Goal: Book appointment/travel/reservation

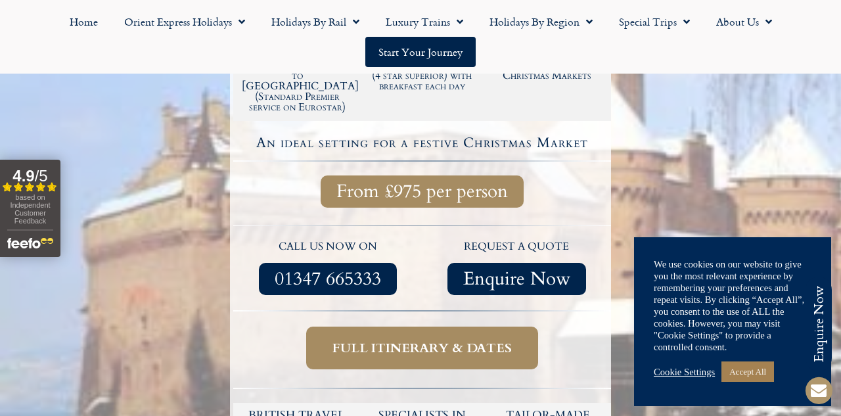
scroll to position [380, 0]
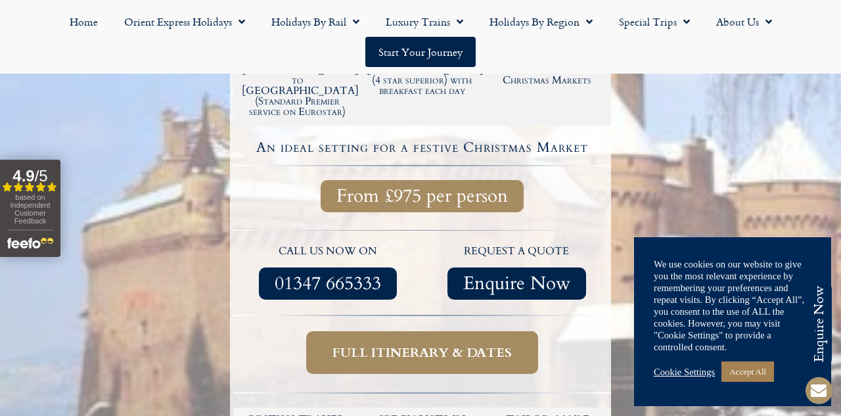
click at [457, 344] on span "Full itinerary & dates" at bounding box center [421, 352] width 179 height 16
click at [759, 371] on link "Accept All" at bounding box center [747, 371] width 53 height 20
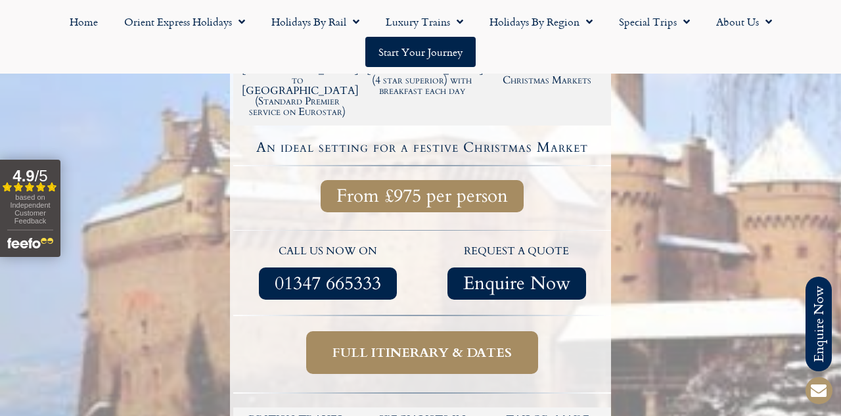
click at [497, 344] on span "Full itinerary & dates" at bounding box center [421, 352] width 179 height 16
click at [496, 344] on span "Full itinerary & dates" at bounding box center [421, 352] width 179 height 16
click at [453, 344] on span "Full itinerary & dates" at bounding box center [421, 352] width 179 height 16
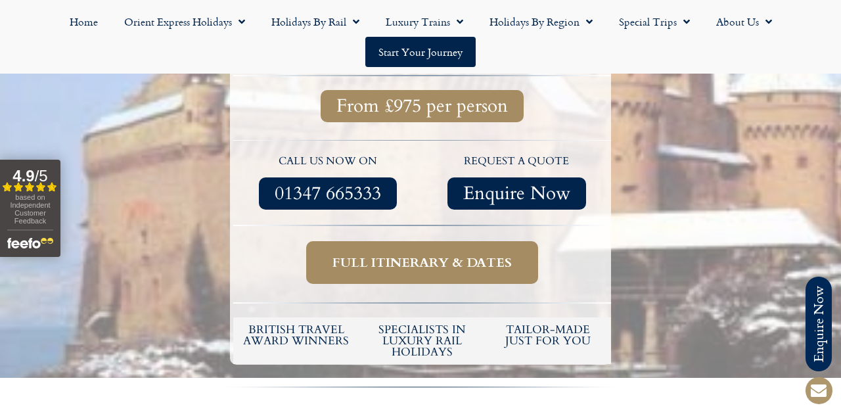
scroll to position [470, 0]
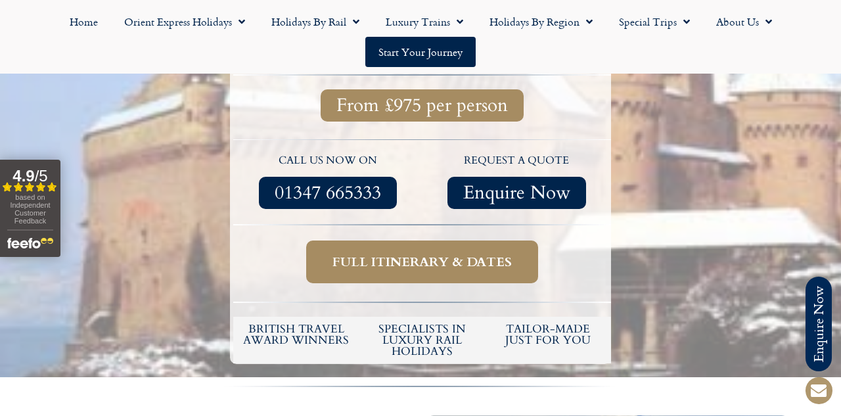
click at [455, 253] on span "Full itinerary & dates" at bounding box center [421, 261] width 179 height 16
click at [477, 253] on span "Full itinerary & dates" at bounding box center [421, 261] width 179 height 16
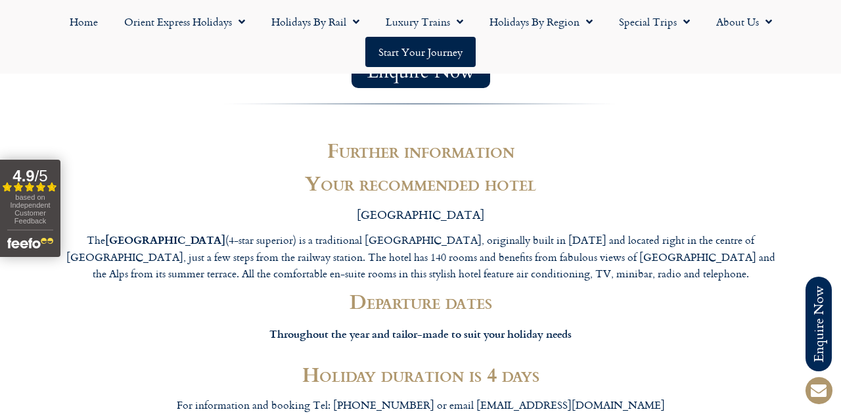
scroll to position [2609, 0]
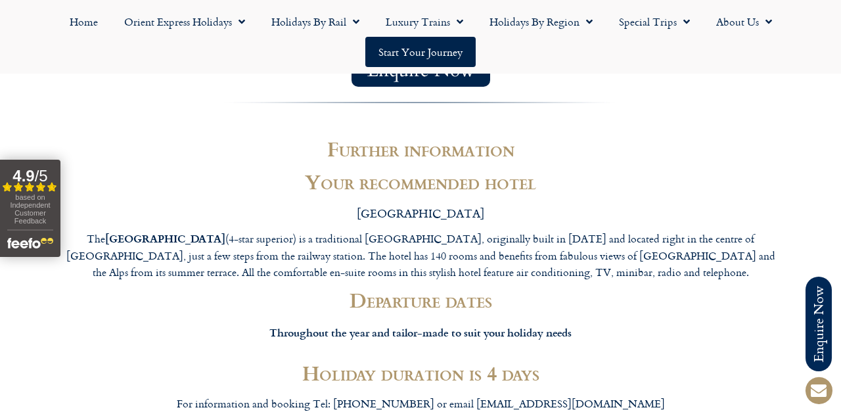
click at [437, 289] on h2 "Departure dates" at bounding box center [420, 300] width 722 height 22
click at [437, 324] on strong "Throughout the year and tailor-made to suit your holiday needs" at bounding box center [420, 331] width 302 height 15
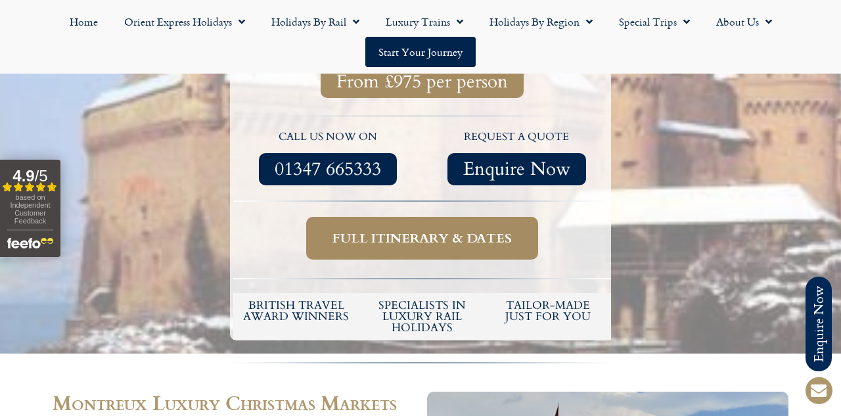
scroll to position [353, 0]
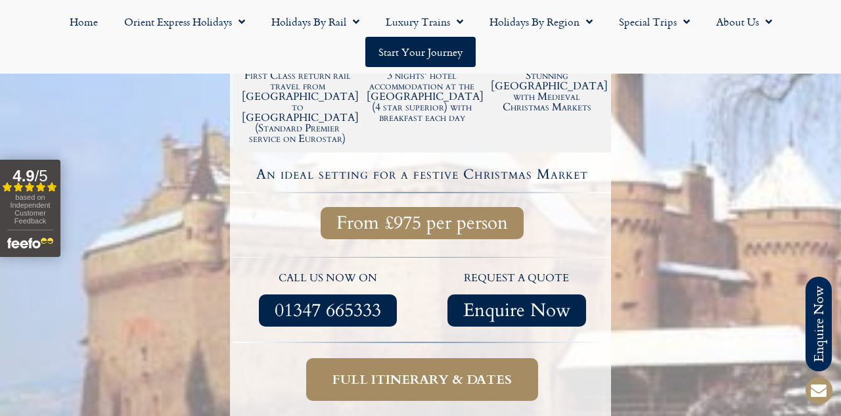
scroll to position [380, 0]
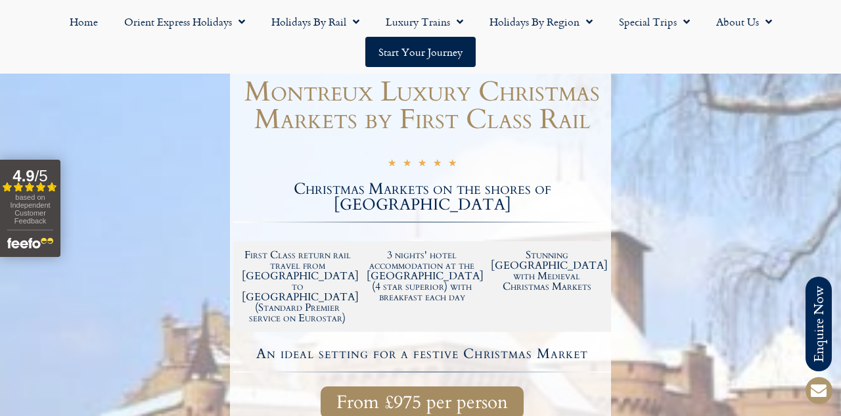
click at [423, 394] on span "From £975 per person" at bounding box center [421, 402] width 171 height 16
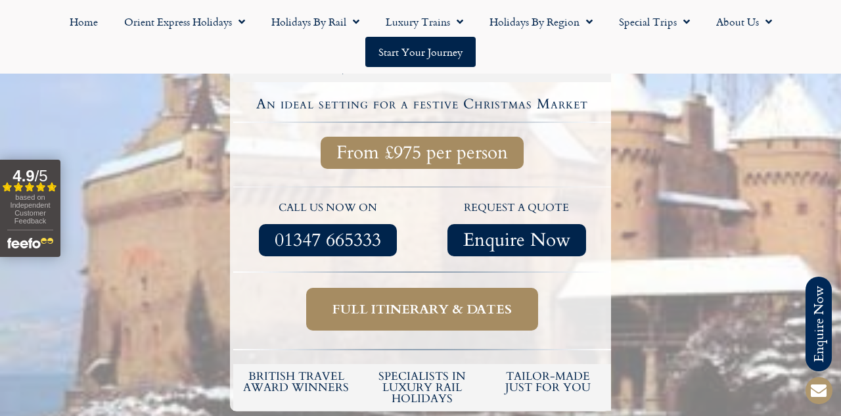
scroll to position [422, 0]
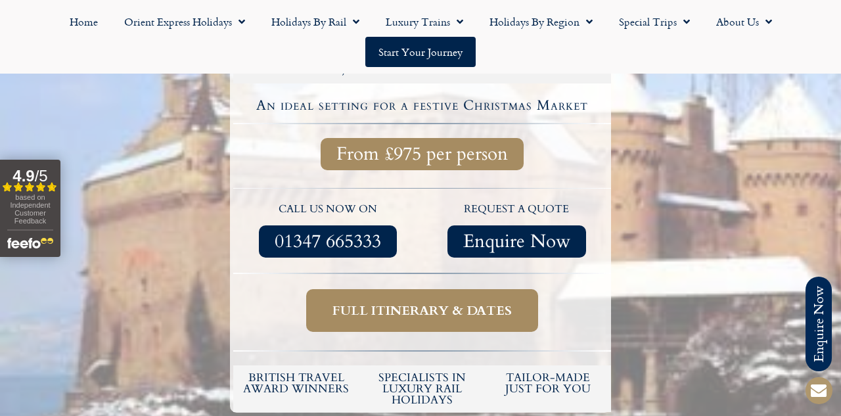
click at [439, 302] on span "Full itinerary & dates" at bounding box center [421, 310] width 179 height 16
click at [815, 374] on span at bounding box center [819, 390] width 32 height 32
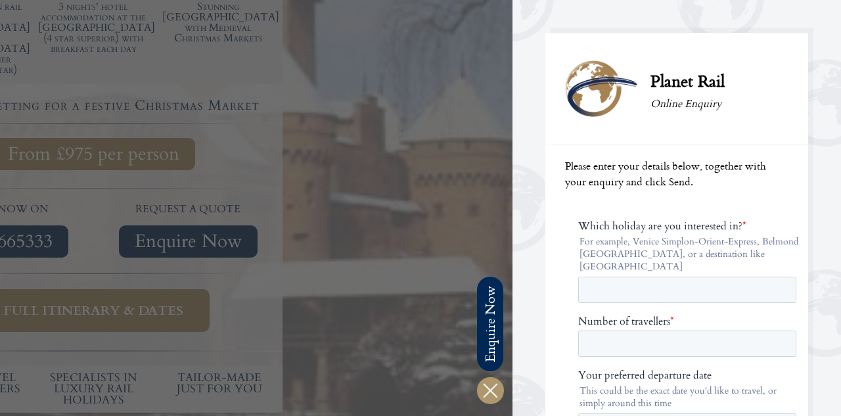
click at [422, 169] on div at bounding box center [92, 208] width 841 height 416
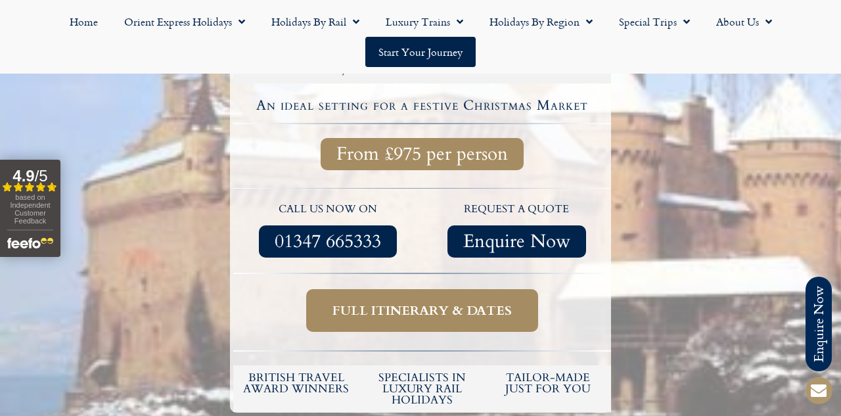
click at [443, 302] on span "Full itinerary & dates" at bounding box center [421, 310] width 179 height 16
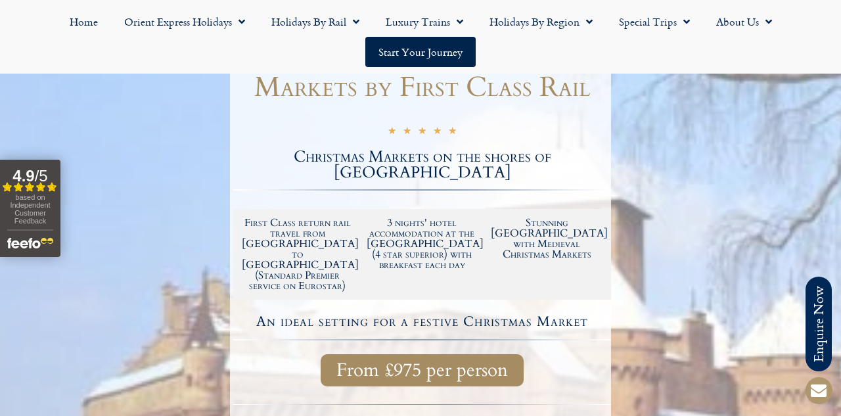
scroll to position [204, 0]
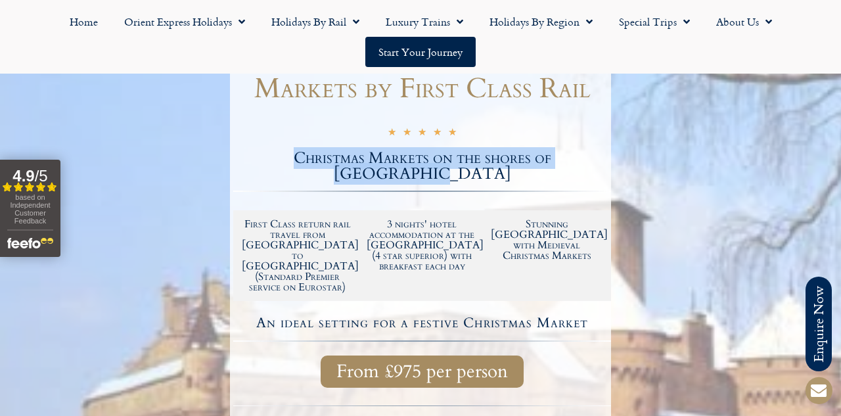
drag, startPoint x: 251, startPoint y: 155, endPoint x: 595, endPoint y: 161, distance: 344.2
click at [595, 161] on h2 "Christmas Markets on the shores of Lake Geneva" at bounding box center [422, 166] width 378 height 32
copy h2 "Christmas Markets on the shores of Lake Geneva"
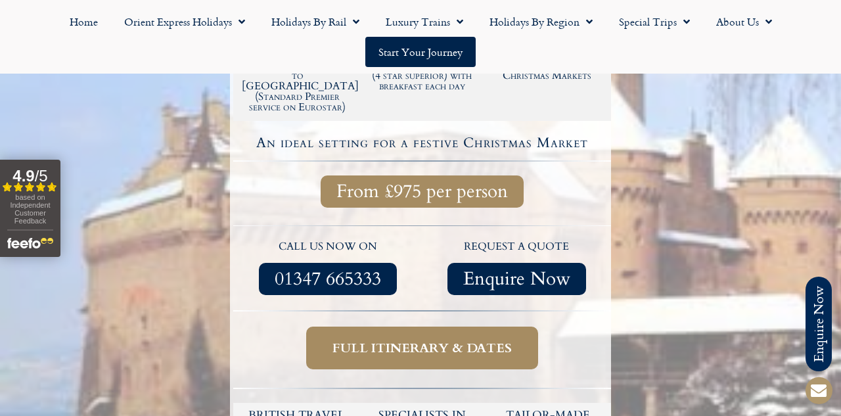
scroll to position [389, 0]
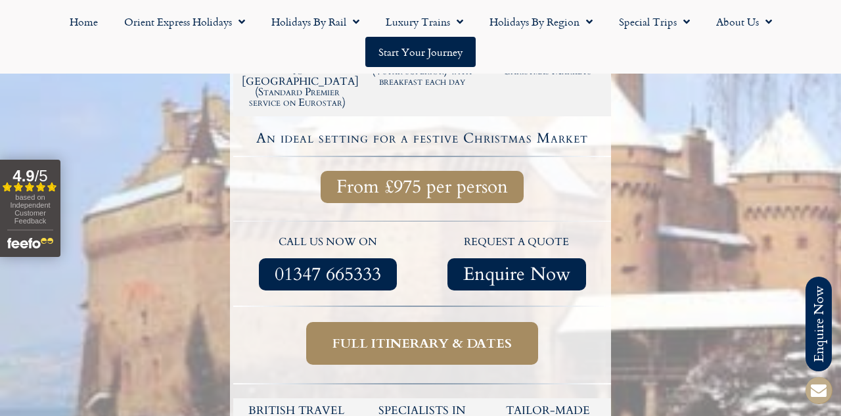
click at [816, 374] on span at bounding box center [819, 390] width 32 height 32
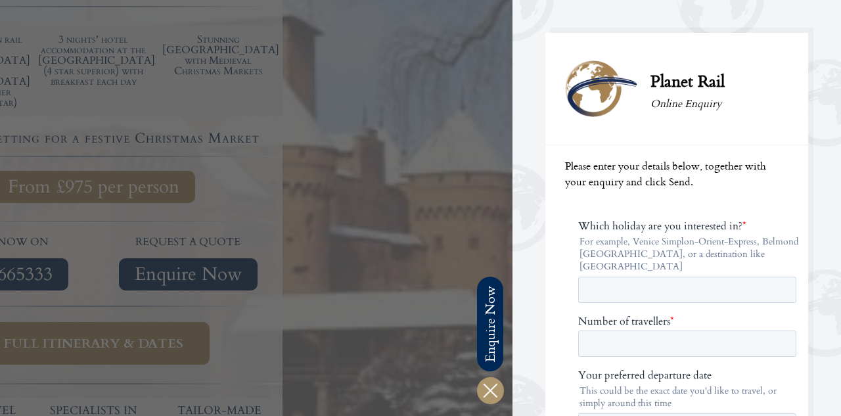
click at [506, 374] on span at bounding box center [490, 390] width 32 height 32
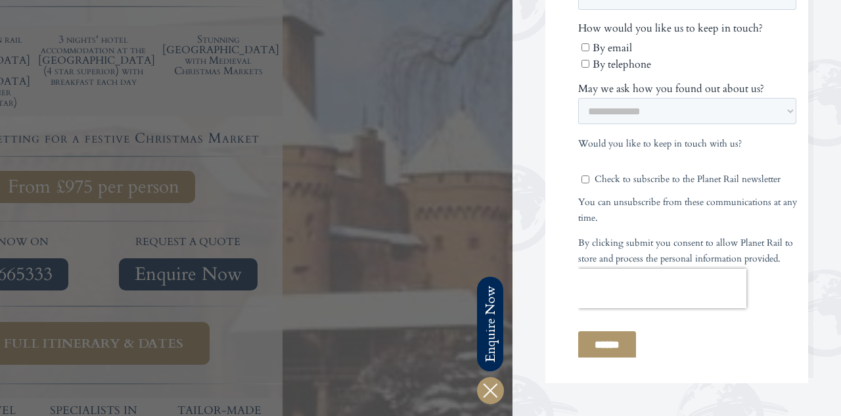
scroll to position [0, 0]
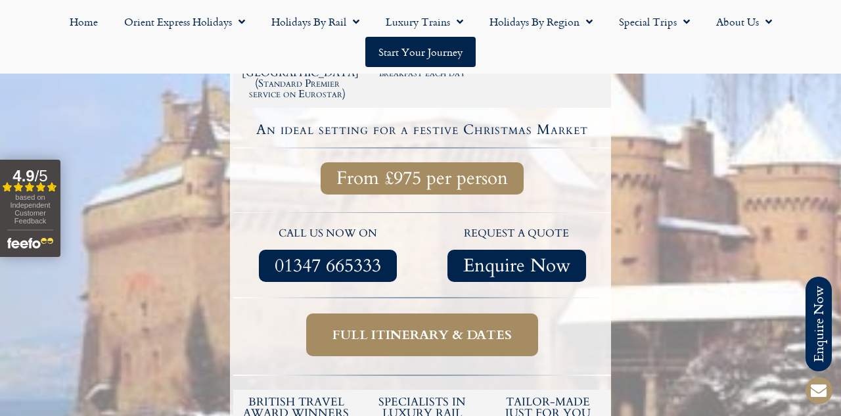
scroll to position [398, 0]
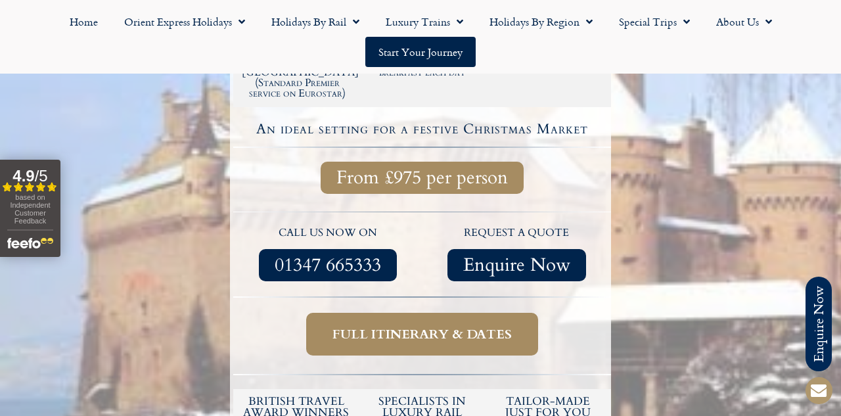
click at [400, 169] on span "From £975 per person" at bounding box center [421, 177] width 171 height 16
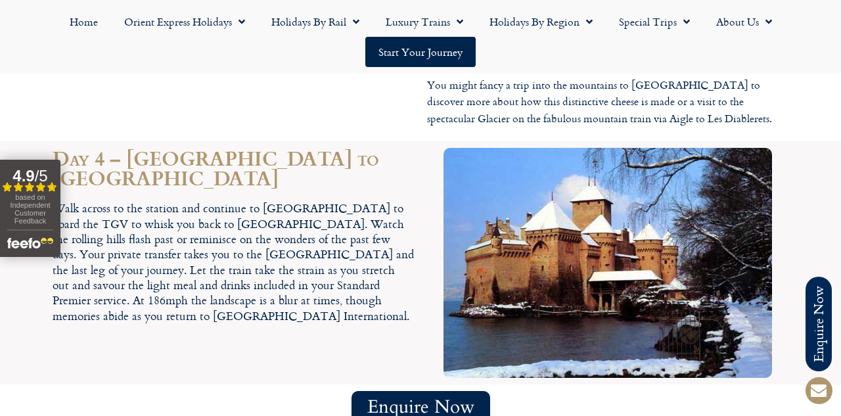
scroll to position [2295, 0]
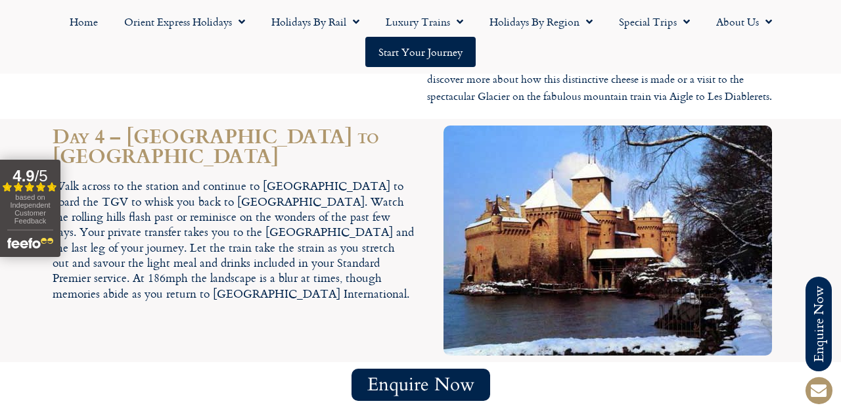
click at [384, 376] on span "Enquire Now" at bounding box center [420, 384] width 107 height 16
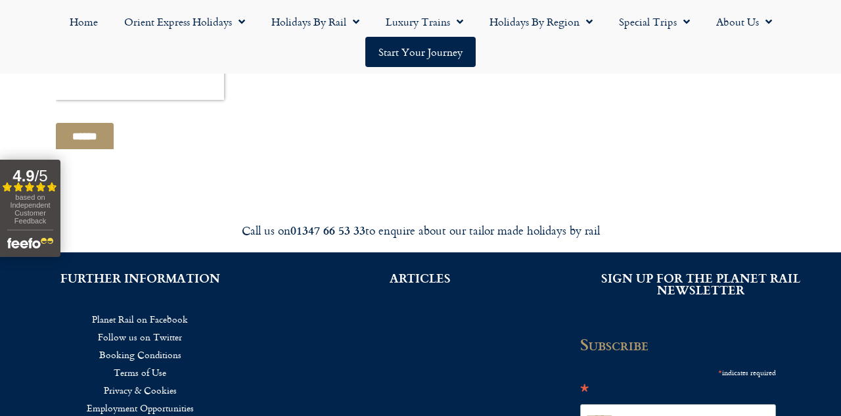
scroll to position [1003, 0]
